Goal: Find specific page/section: Find specific page/section

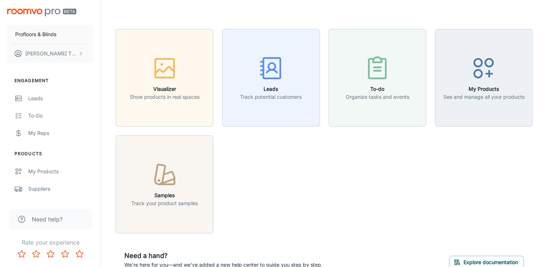
click at [363, 175] on div "Visualizer Show products in real spaces Leads Track potential customers To-do O…" at bounding box center [320, 126] width 426 height 213
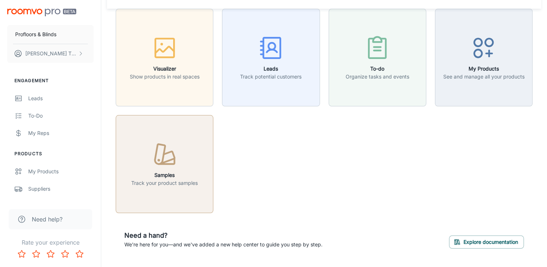
scroll to position [39, 0]
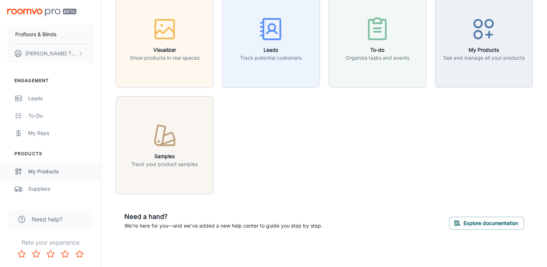
click at [36, 175] on link "My Products" at bounding box center [50, 171] width 101 height 17
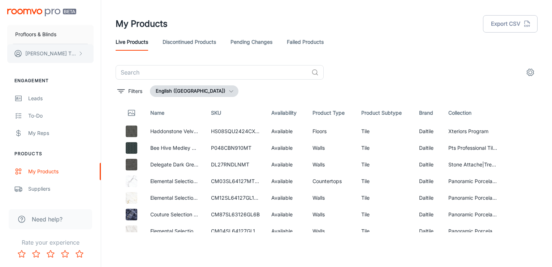
click at [60, 52] on p "[PERSON_NAME]" at bounding box center [50, 54] width 51 height 8
click at [159, 56] on div at bounding box center [276, 133] width 552 height 267
click at [198, 47] on link "Discontinued Products" at bounding box center [190, 41] width 54 height 17
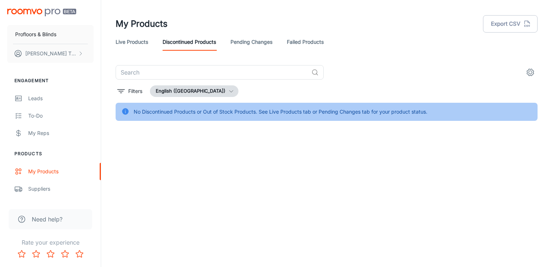
click at [262, 43] on link "Pending Changes" at bounding box center [252, 41] width 42 height 17
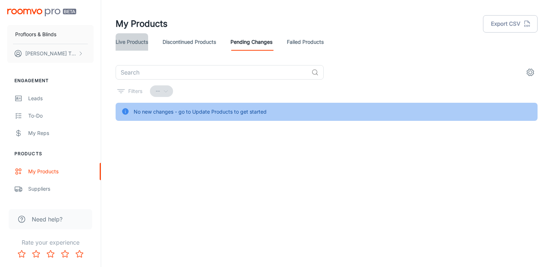
click at [135, 41] on link "Live Products" at bounding box center [132, 41] width 33 height 17
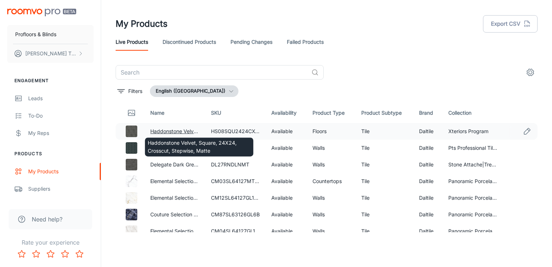
click at [163, 128] on link "Haddonstone Velvet, Square, 24X24, Crosscut, Stepwise, Matte" at bounding box center [226, 131] width 153 height 6
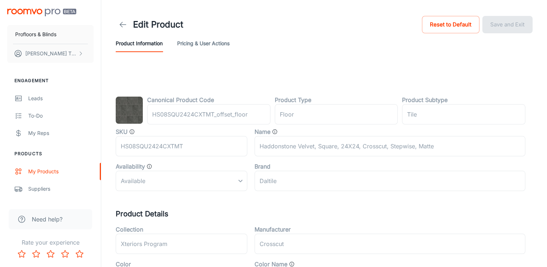
click at [349, 217] on h5 "Product Details" at bounding box center [324, 213] width 417 height 11
click at [40, 35] on p "Profloors & Blinds" at bounding box center [35, 34] width 41 height 8
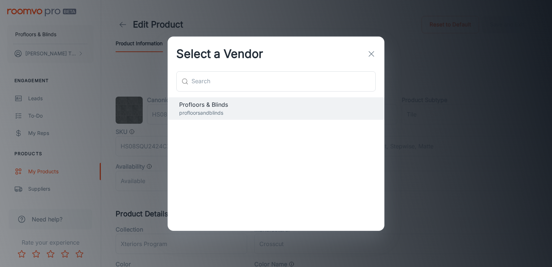
click at [372, 55] on icon "button" at bounding box center [371, 54] width 9 height 9
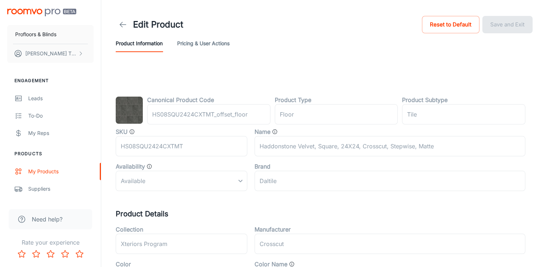
click at [28, 9] on img "scrollable content" at bounding box center [41, 13] width 69 height 8
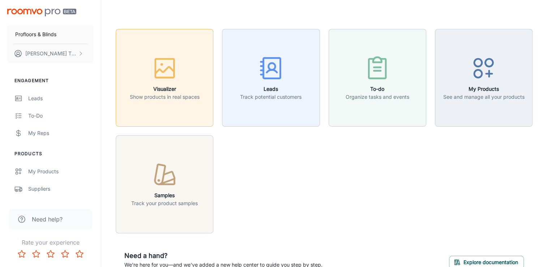
click at [175, 75] on icon "button" at bounding box center [164, 68] width 27 height 27
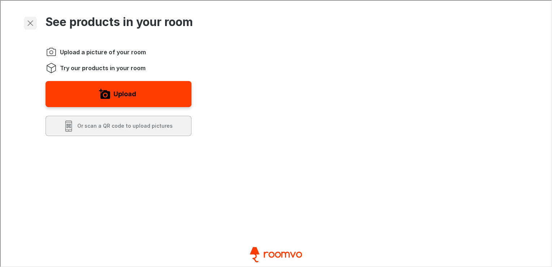
click at [31, 22] on icon "Exit visualizer" at bounding box center [29, 22] width 9 height 9
